Goal: Transaction & Acquisition: Purchase product/service

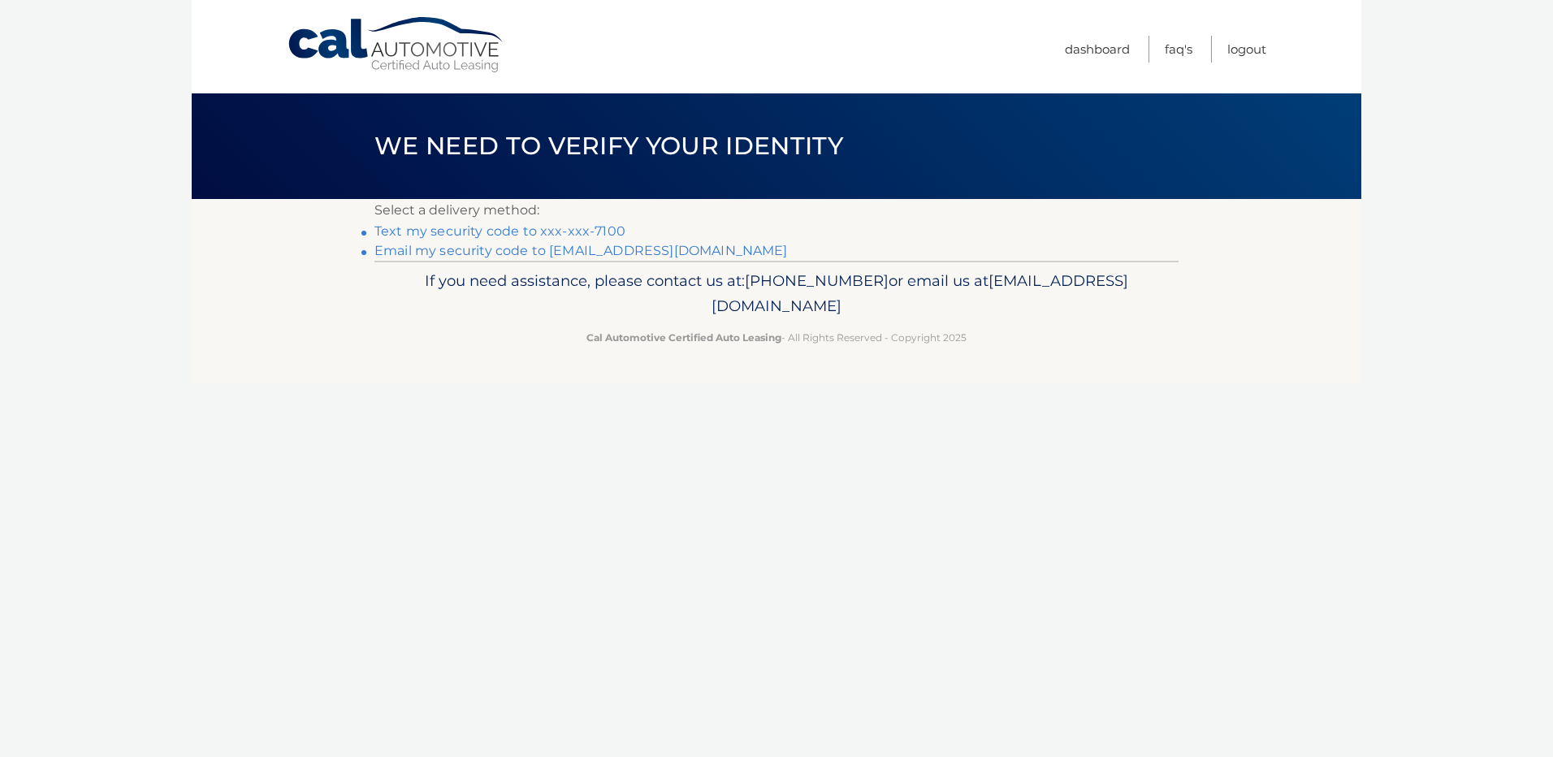
click at [546, 237] on link "Text my security code to xxx-xxx-7100" at bounding box center [499, 230] width 251 height 15
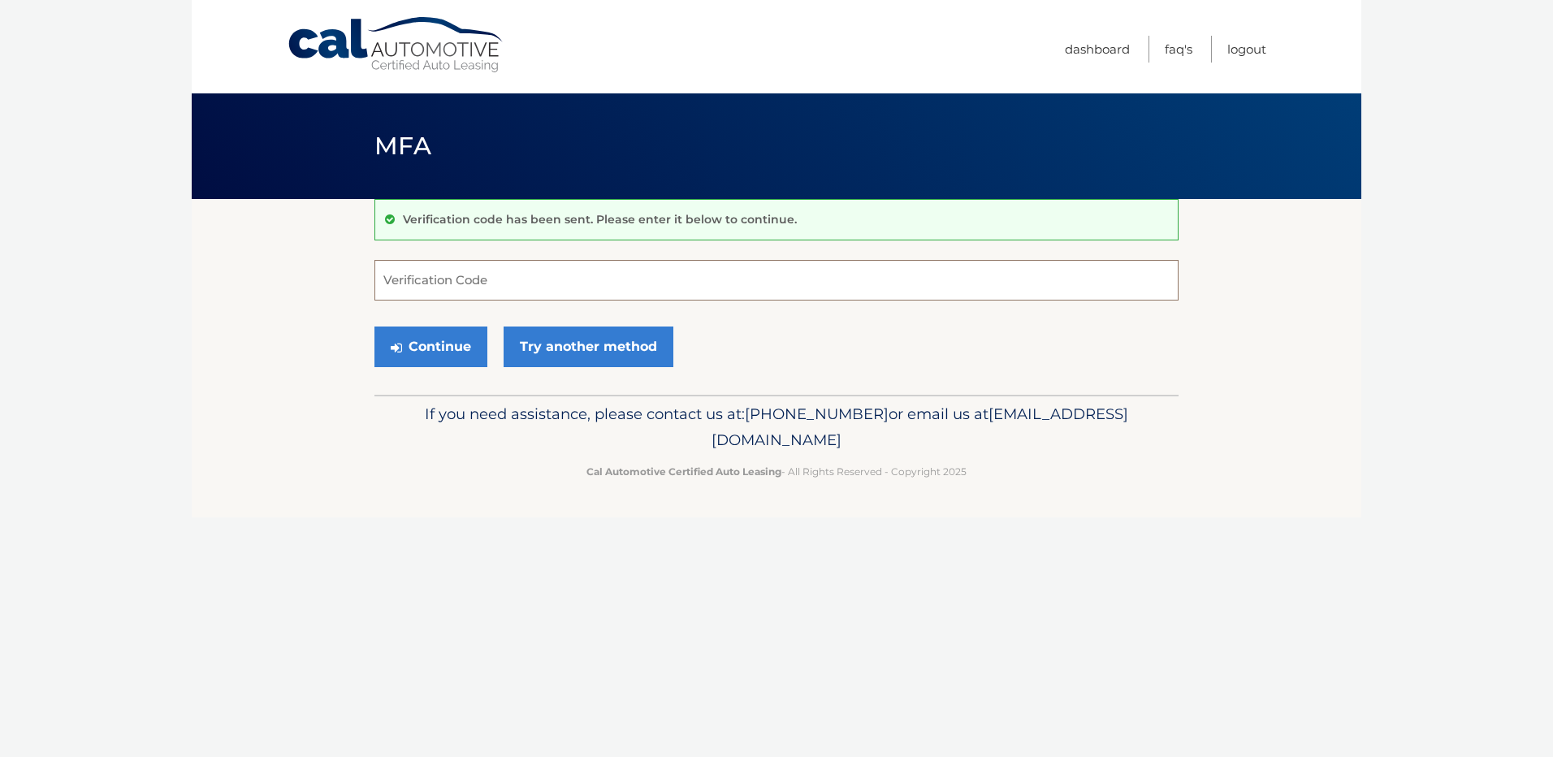
click at [479, 278] on input "Verification Code" at bounding box center [776, 280] width 804 height 41
type input "447067"
click at [438, 348] on button "Continue" at bounding box center [430, 346] width 113 height 41
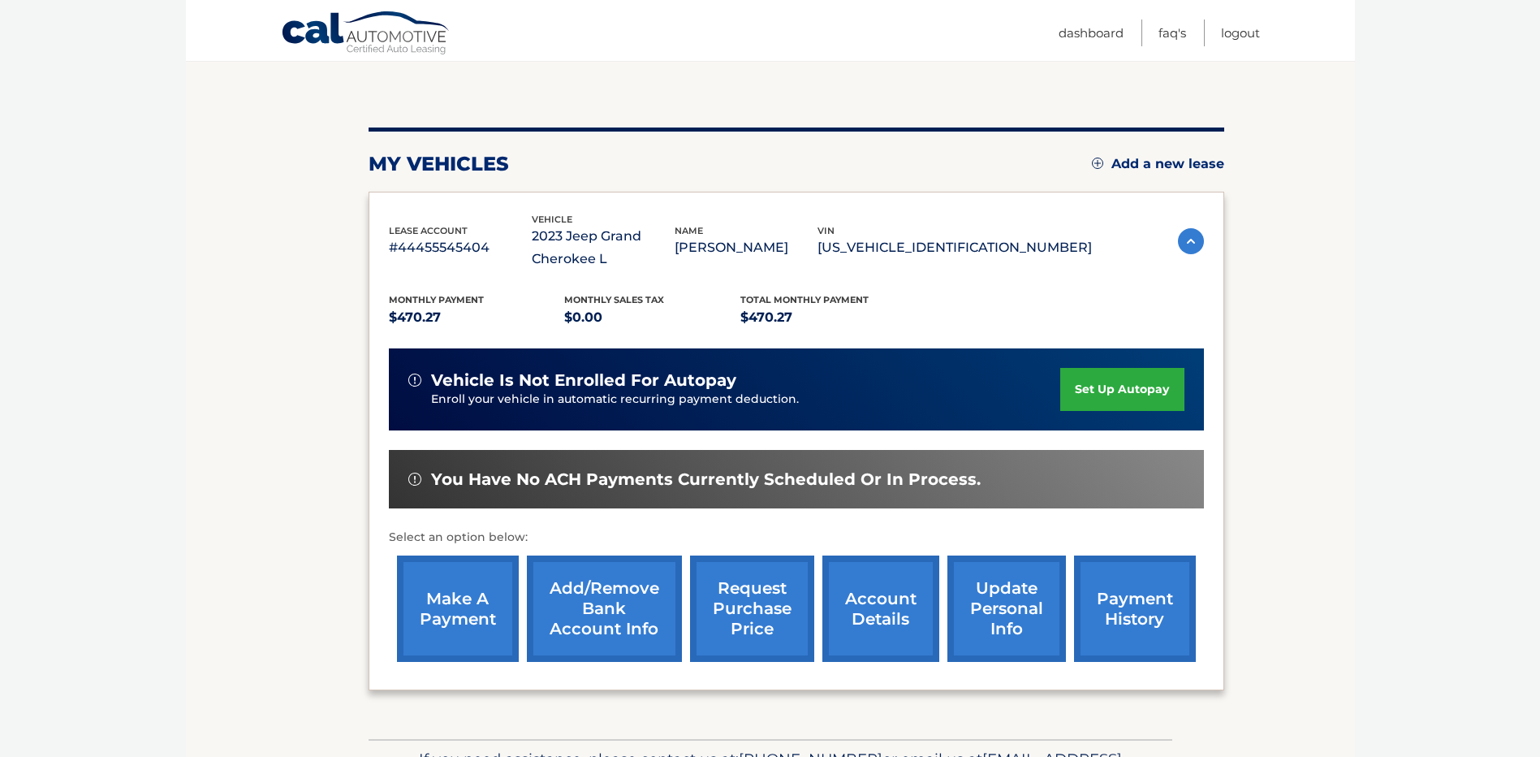
scroll to position [162, 0]
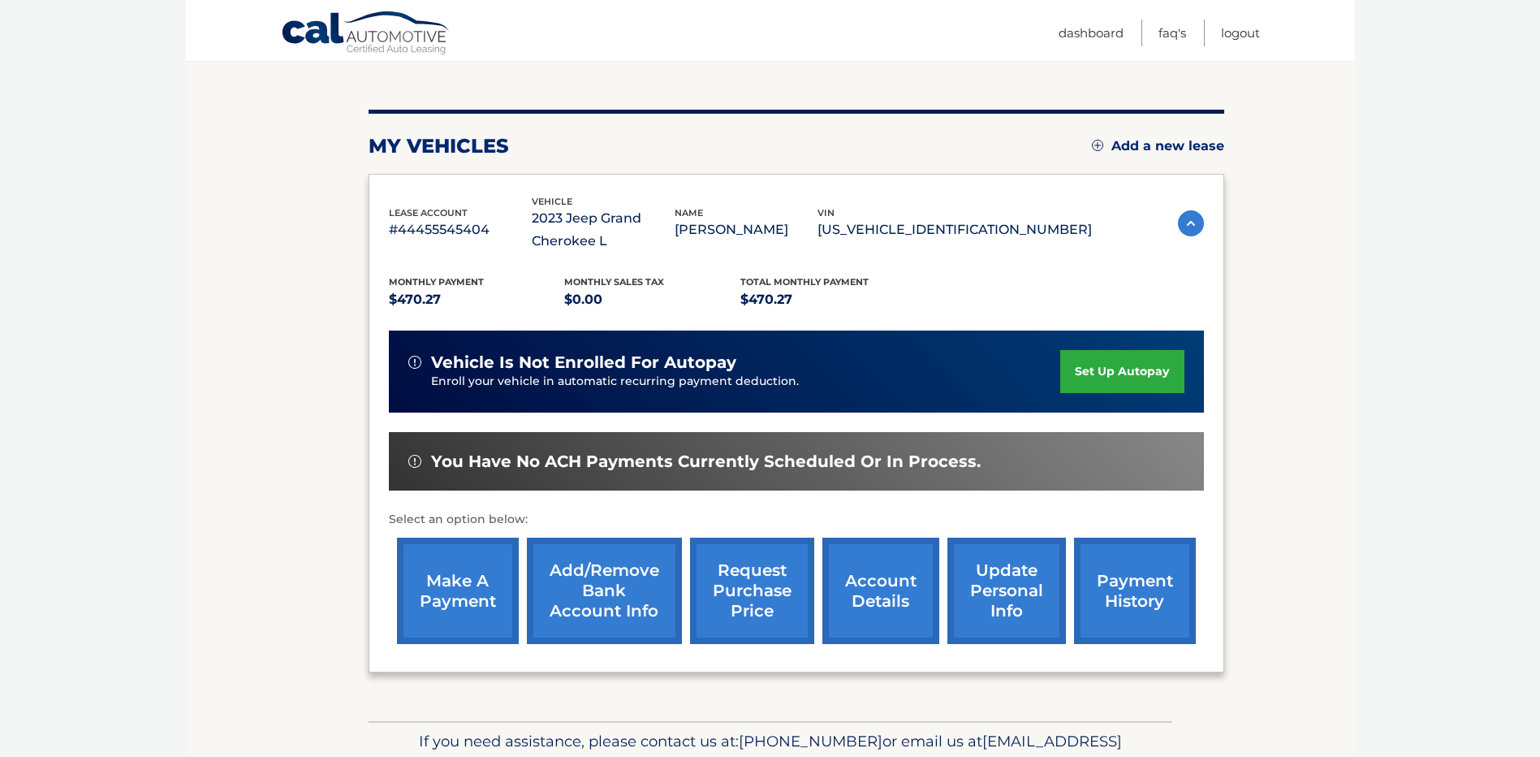
click at [445, 598] on link "make a payment" at bounding box center [458, 591] width 122 height 106
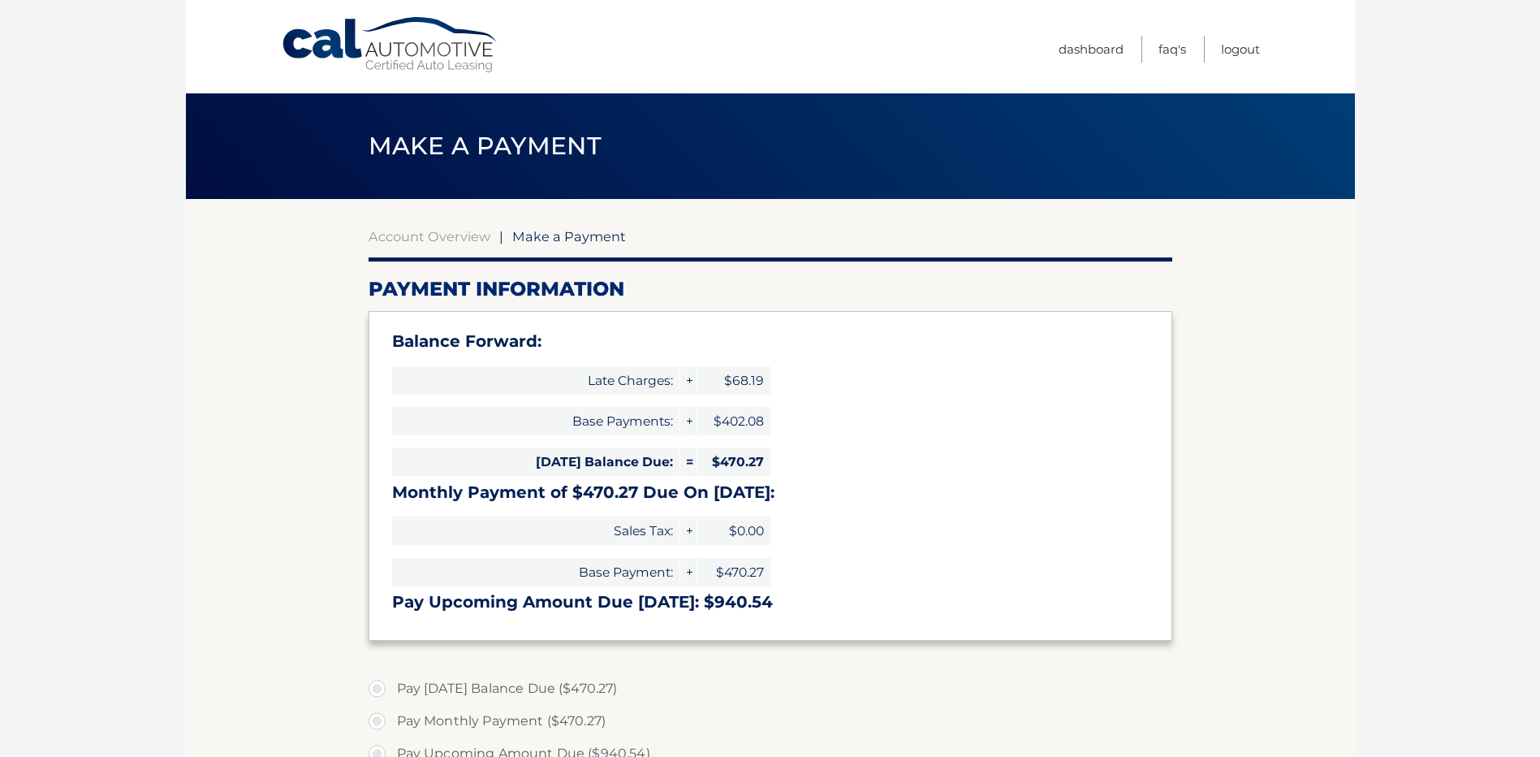
select select "M2ViZWViMjItZWY1Zi00ZjllLWFlZmMtNjM1YWJjZTYwM2Zk"
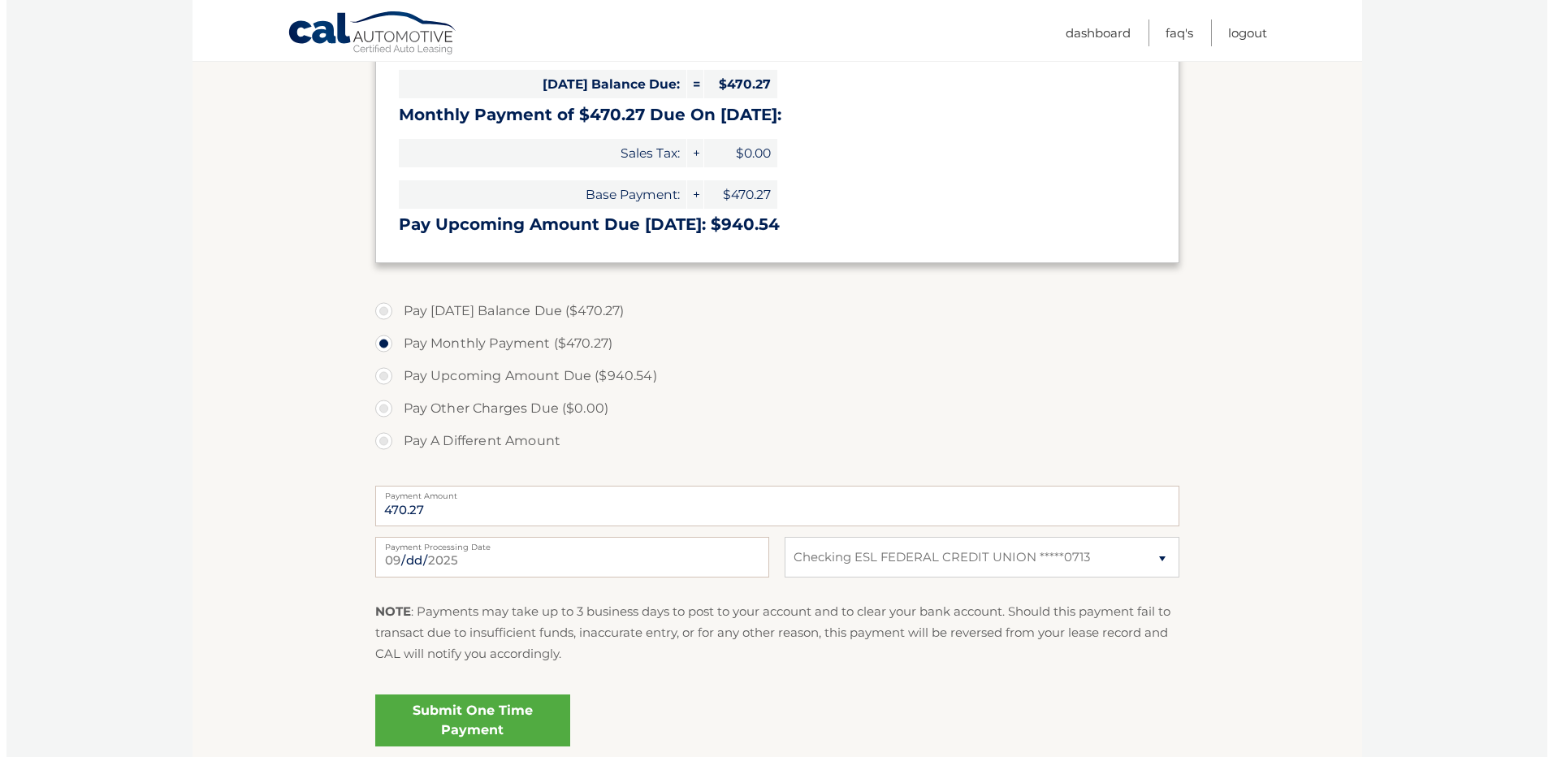
scroll to position [406, 0]
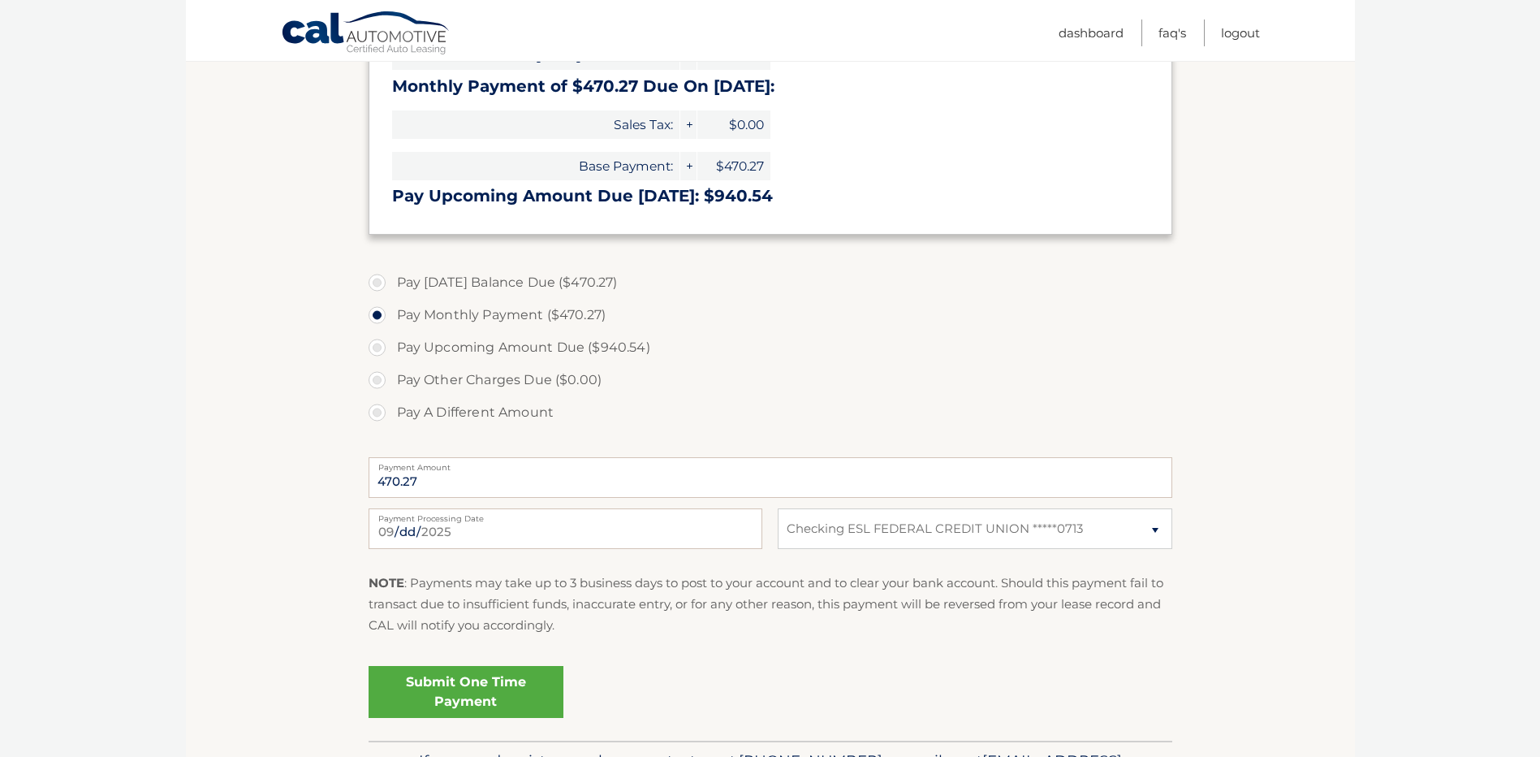
click at [529, 698] on link "Submit One Time Payment" at bounding box center [466, 692] width 195 height 52
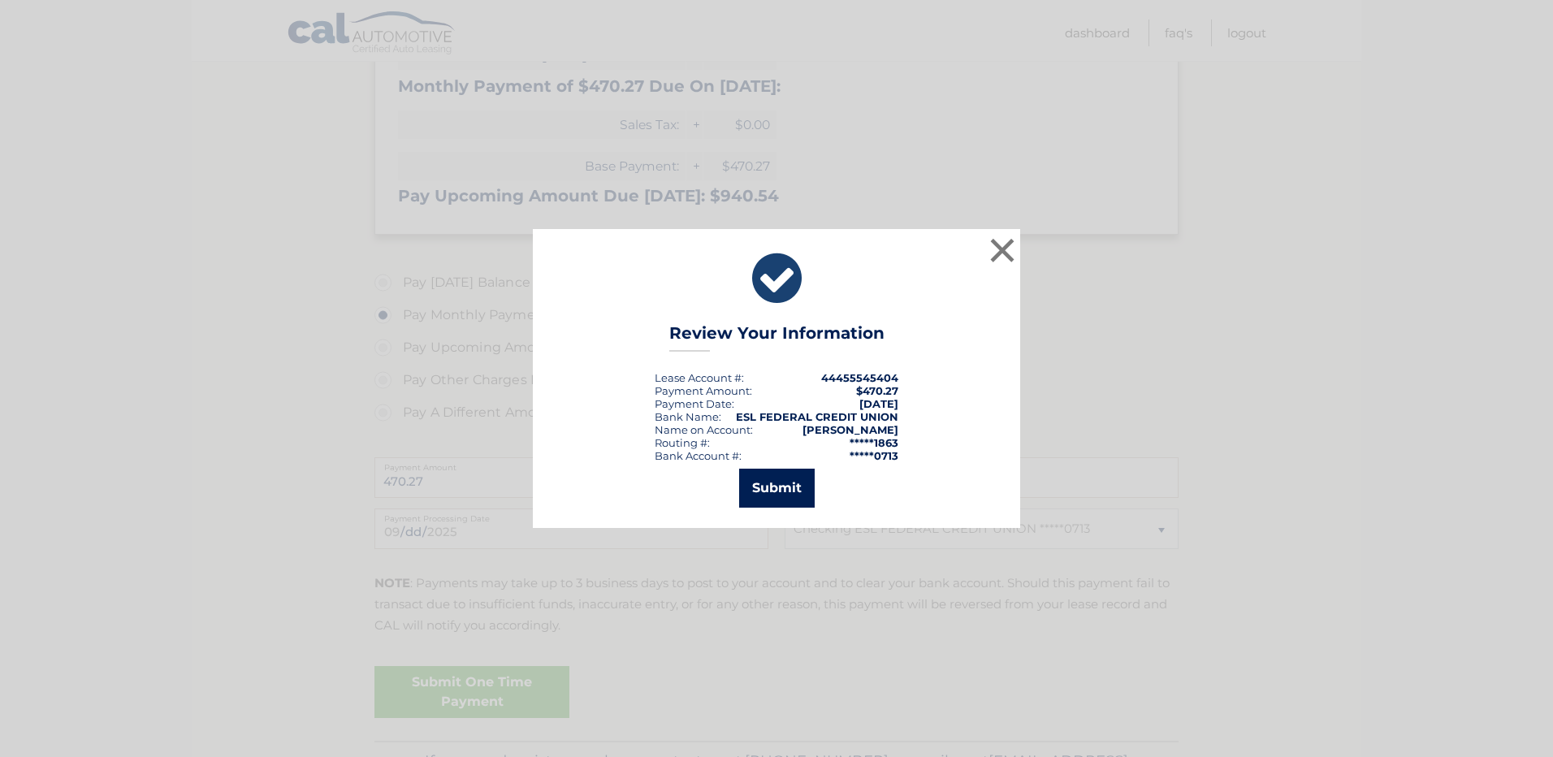
click at [775, 488] on button "Submit" at bounding box center [777, 488] width 76 height 39
